Goal: Find specific page/section

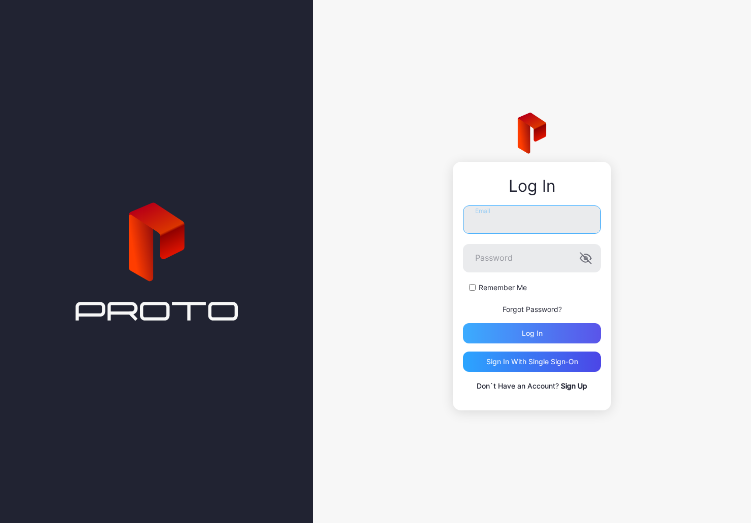
type input "**********"
click at [541, 183] on div "Log in" at bounding box center [532, 333] width 138 height 20
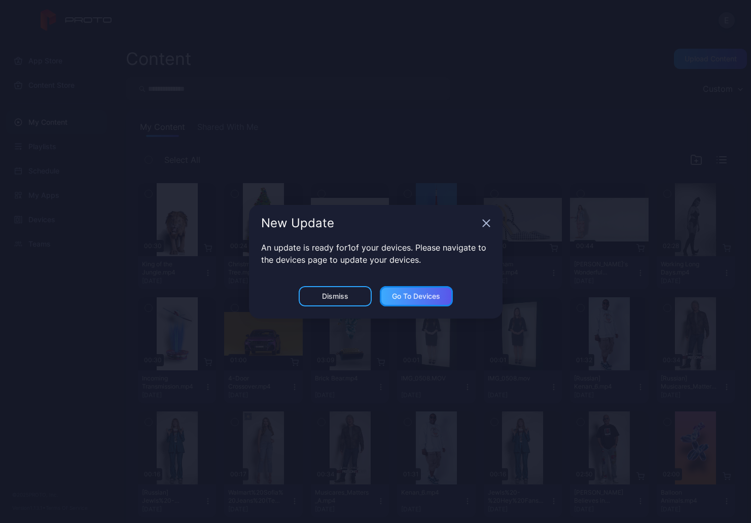
click at [415, 183] on div "Go to devices" at bounding box center [416, 296] width 48 height 8
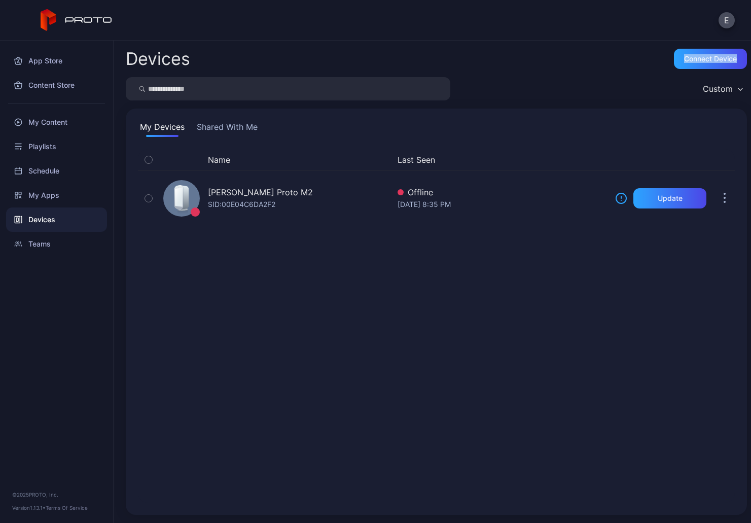
click at [320, 71] on div "Devices Connect device Custom My Devices Shared With Me Name Last Seen [PERSON_…" at bounding box center [432, 282] width 637 height 482
click at [64, 59] on div "App Store" at bounding box center [56, 61] width 101 height 24
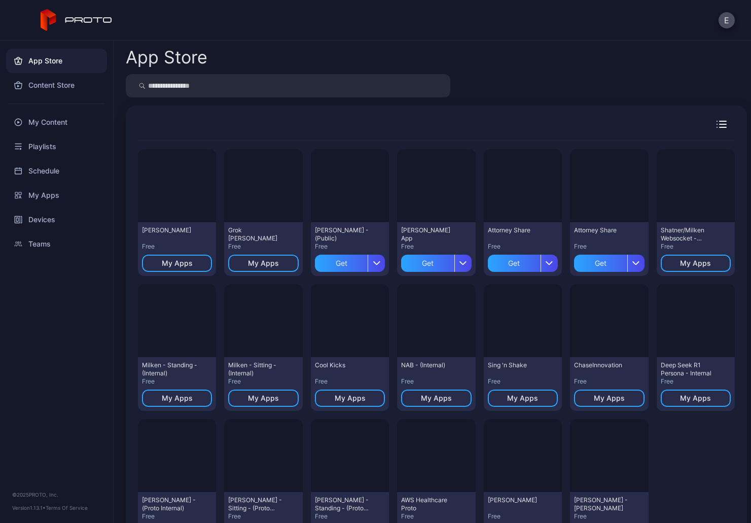
click at [70, 23] on icon at bounding box center [77, 20] width 72 height 22
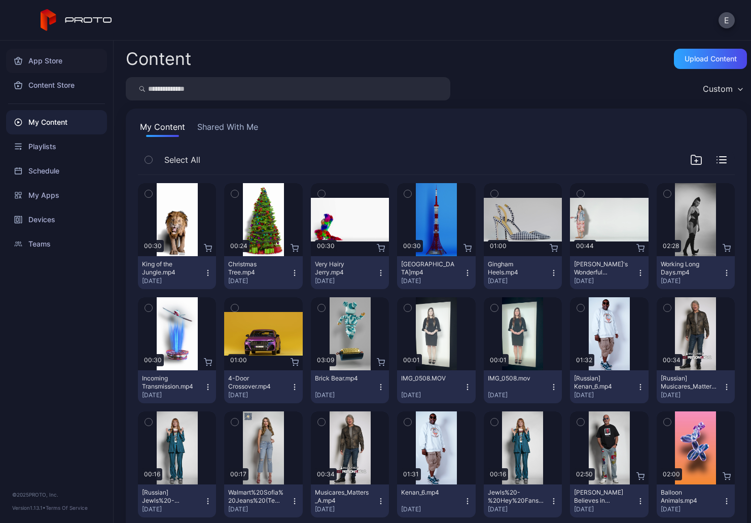
click at [43, 59] on div "App Store" at bounding box center [56, 61] width 101 height 24
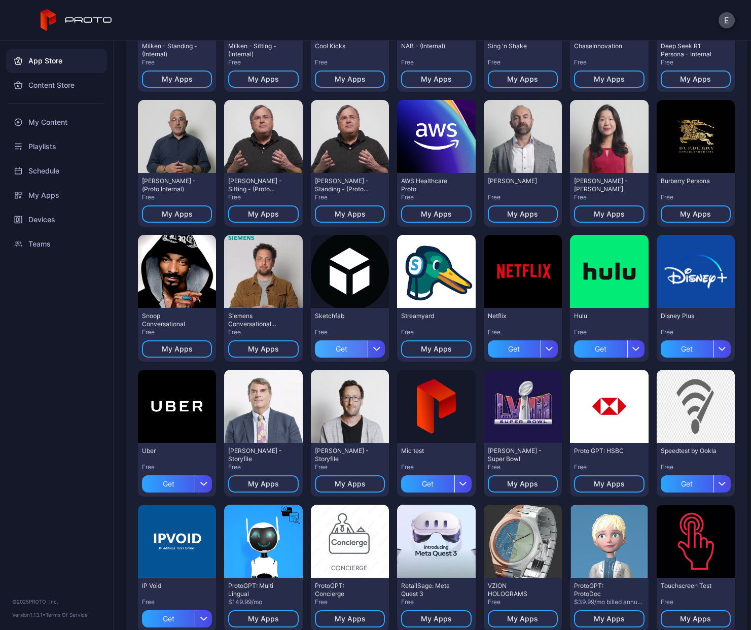
scroll to position [323, 0]
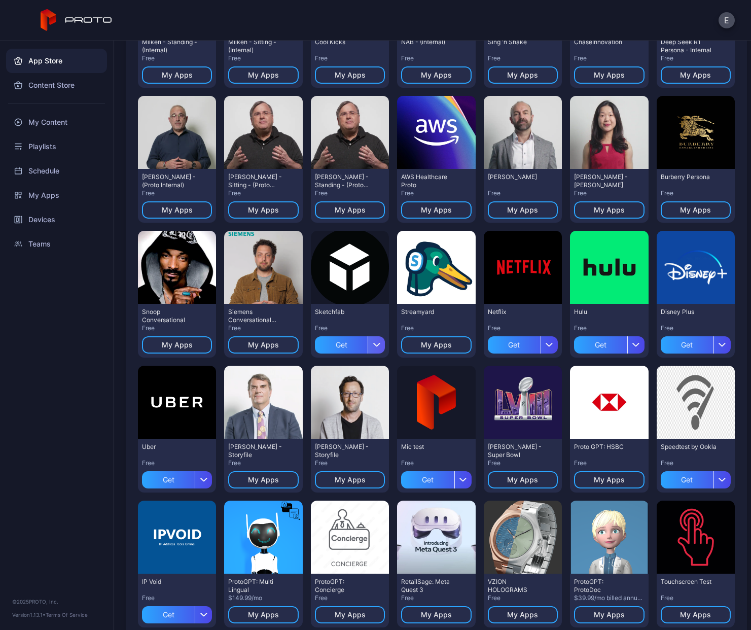
click at [377, 183] on div "button" at bounding box center [375, 344] width 17 height 17
click at [374, 183] on div "Free" at bounding box center [350, 328] width 70 height 8
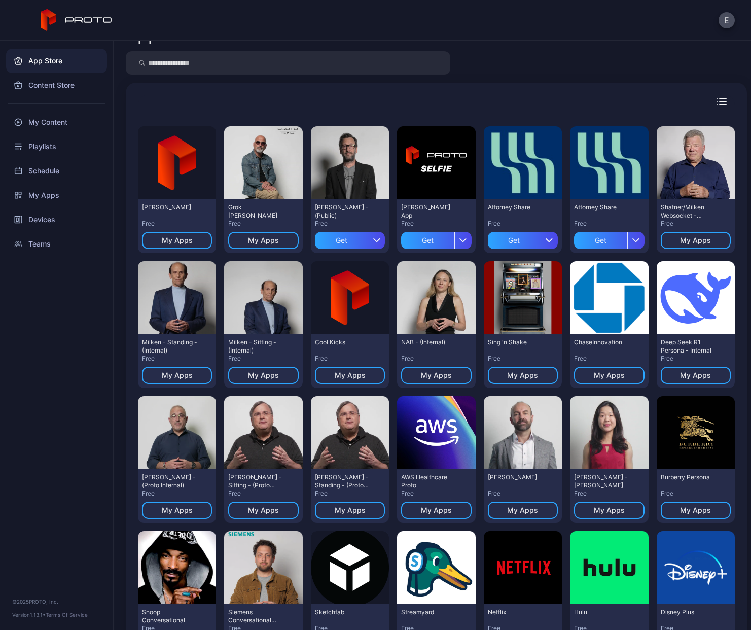
scroll to position [27, 0]
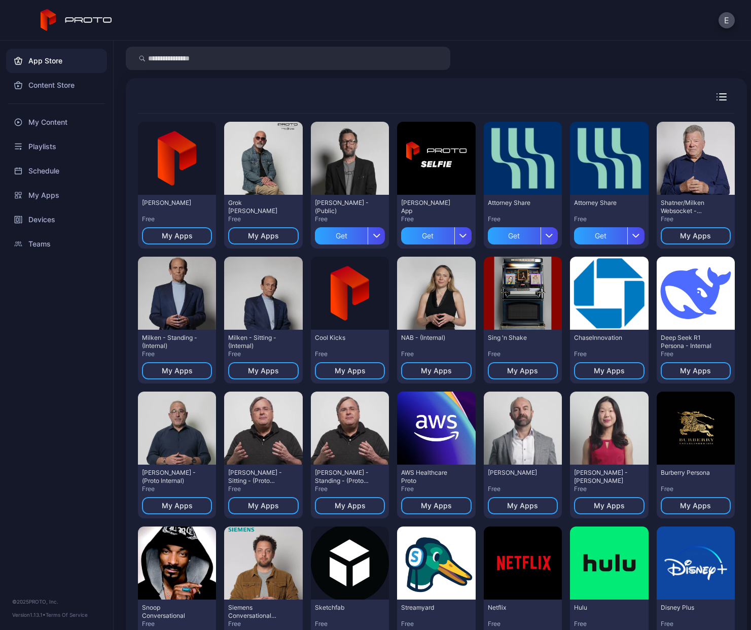
click at [264, 69] on input "search" at bounding box center [288, 58] width 324 height 23
click at [256, 93] on div at bounding box center [436, 101] width 597 height 23
click at [271, 161] on div "Preview" at bounding box center [263, 158] width 32 height 16
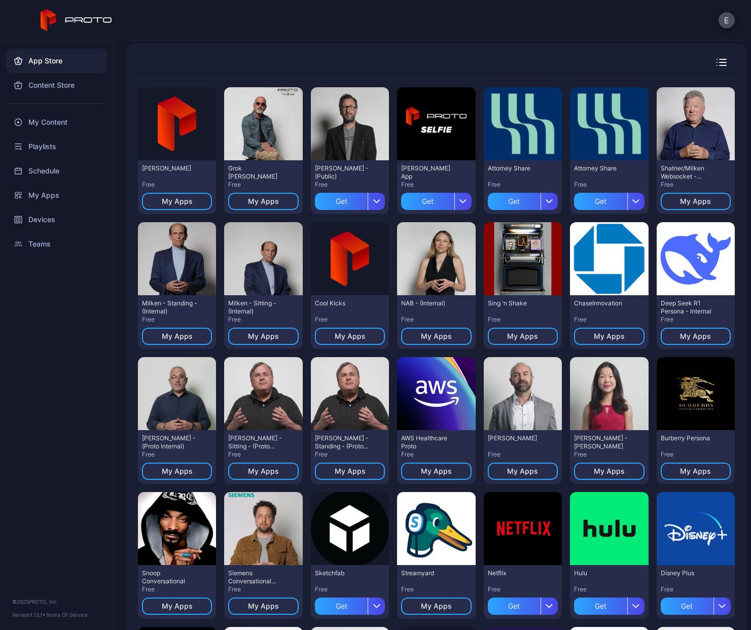
scroll to position [53, 0]
